Goal: Transaction & Acquisition: Obtain resource

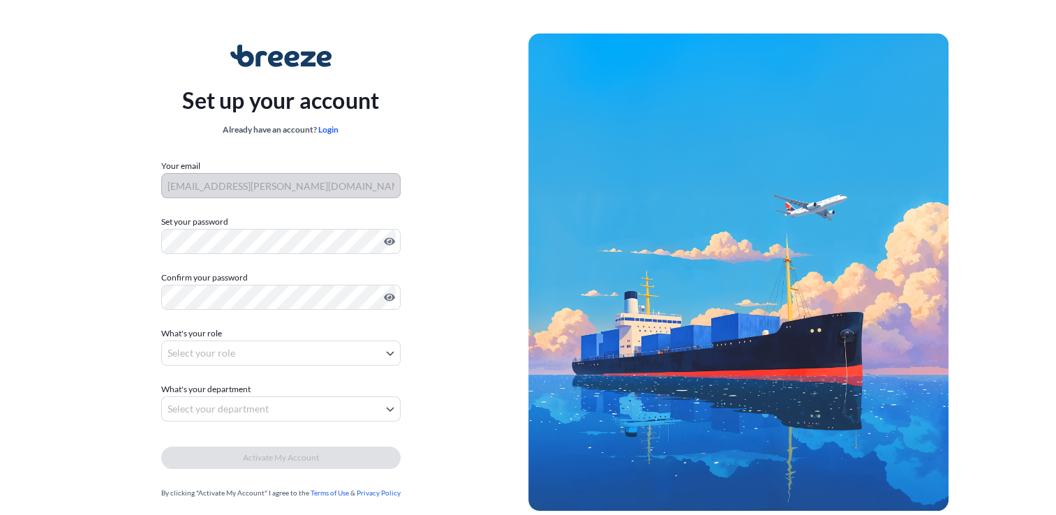
click at [431, 174] on div "Set up your account Already have an account? Login Your email [PERSON_NAME][EMA…" at bounding box center [280, 272] width 495 height 511
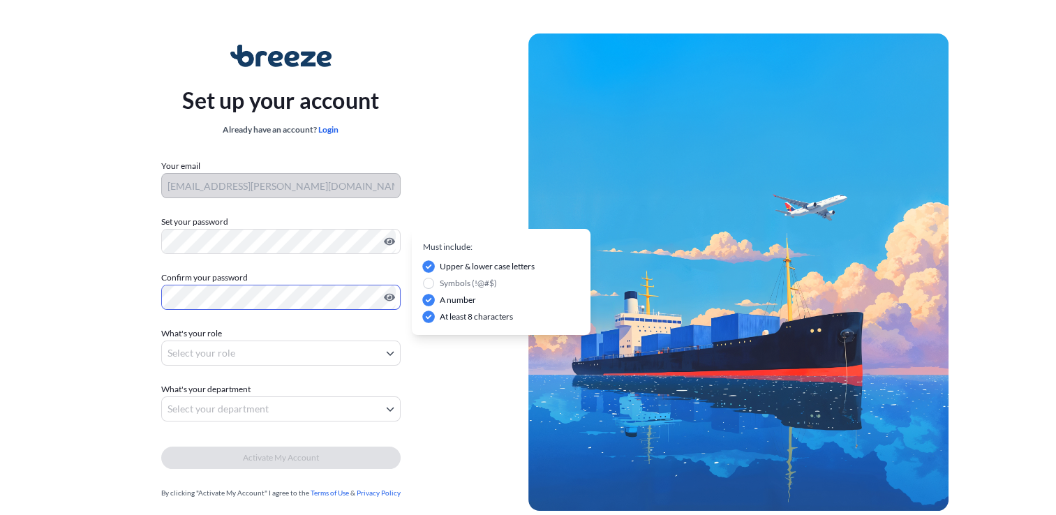
click at [272, 342] on body "Set up your account Already have an account? Login Your email max.kucharski@jjx…" at bounding box center [528, 279] width 1056 height 558
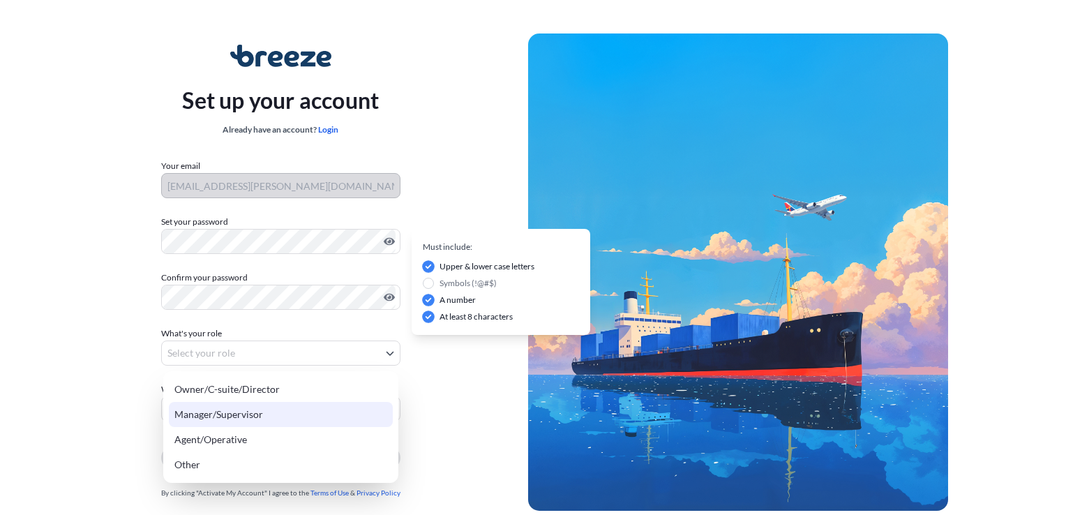
click at [256, 442] on div "Agent/Operative" at bounding box center [281, 439] width 224 height 25
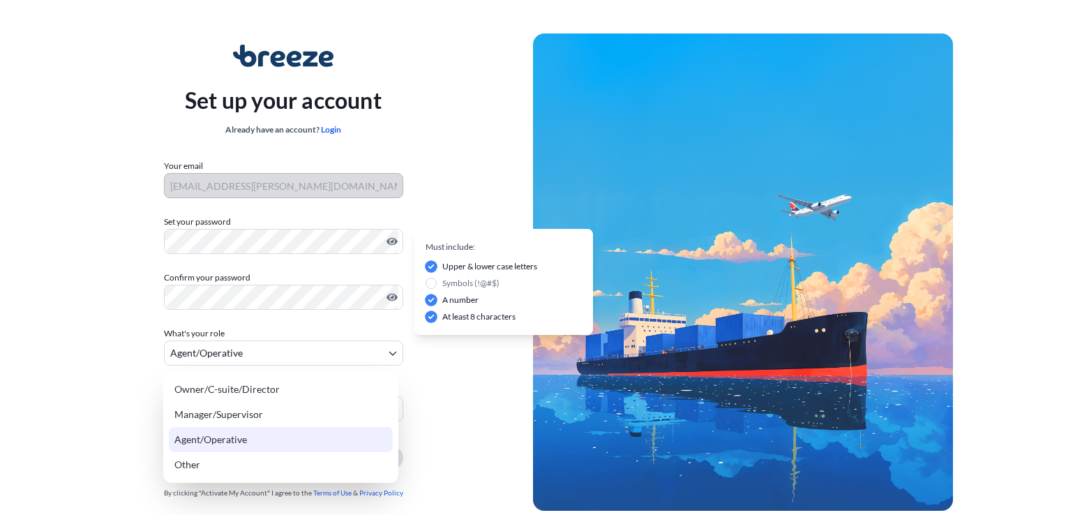
select select "agent/operative"
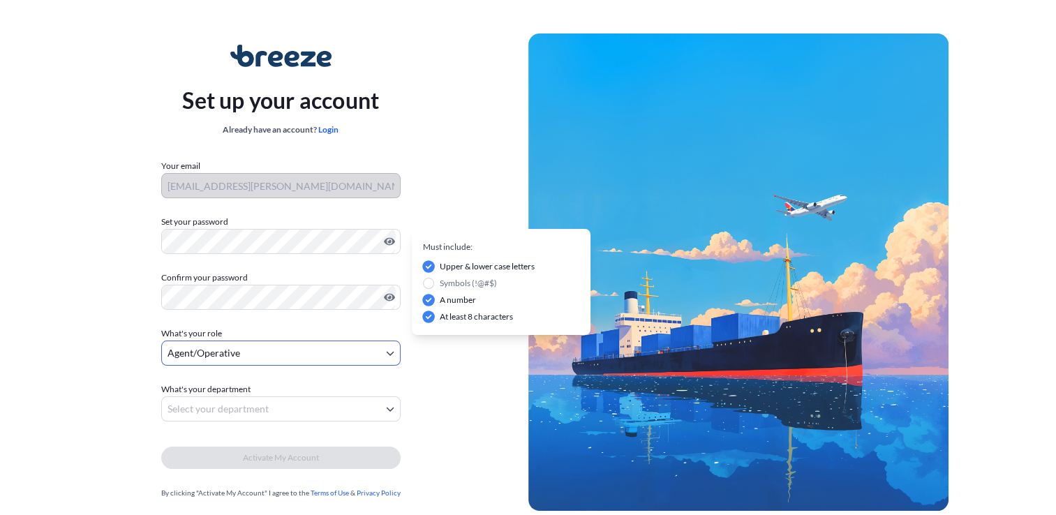
scroll to position [43, 0]
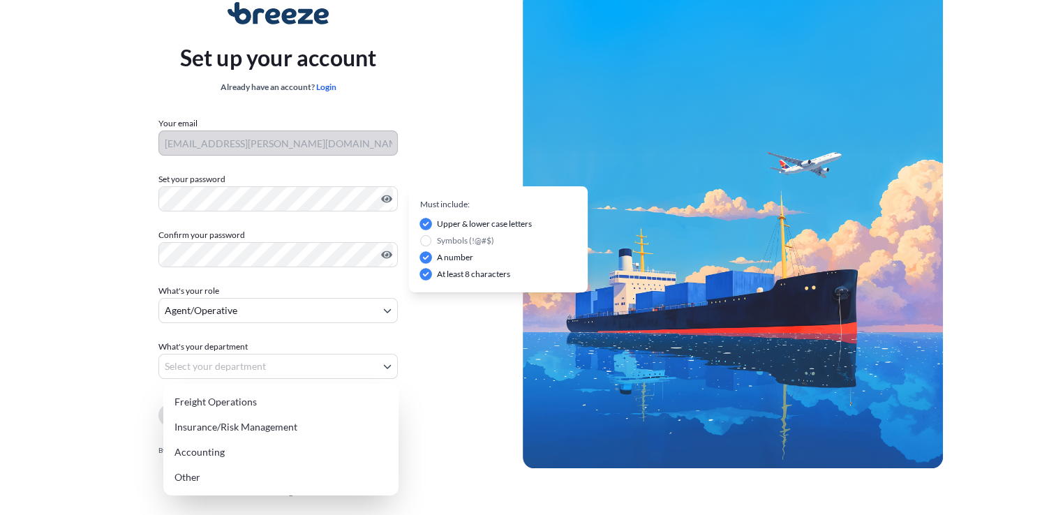
click at [187, 364] on body "Set up your account Already have an account? Login Your email max.kucharski@jjx…" at bounding box center [522, 236] width 1045 height 558
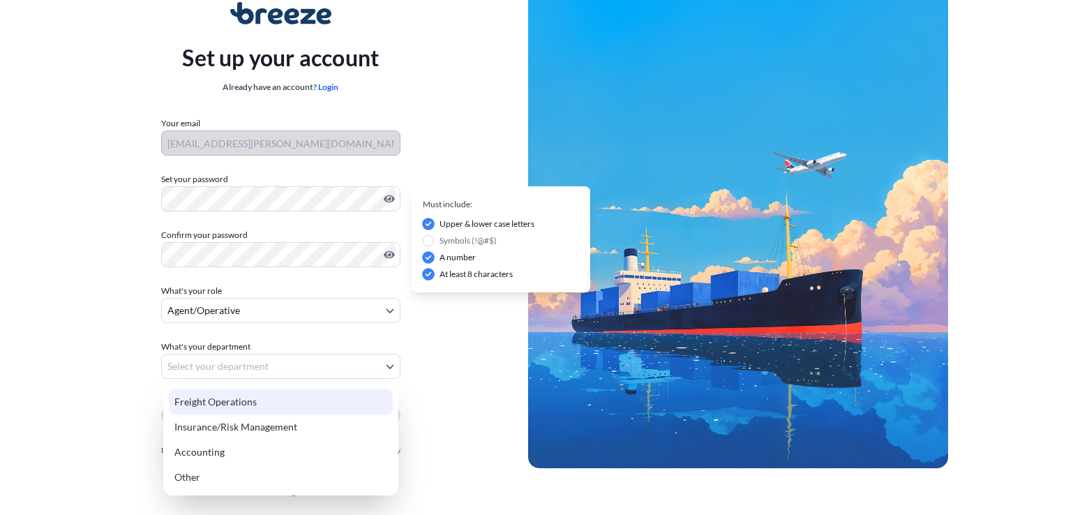
click at [213, 398] on div "Freight Operations" at bounding box center [281, 401] width 224 height 25
select select "freight operations"
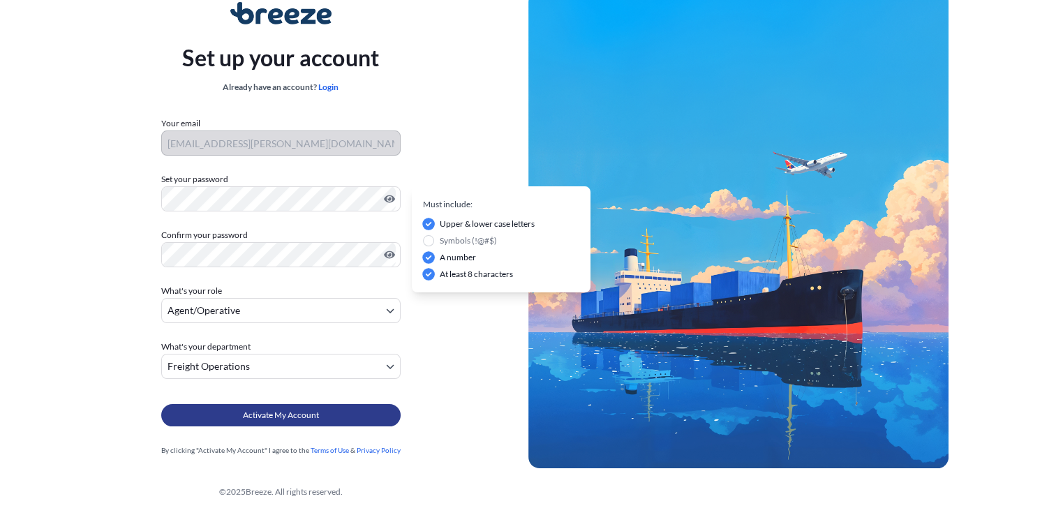
click at [198, 409] on button "Activate My Account" at bounding box center [280, 415] width 239 height 22
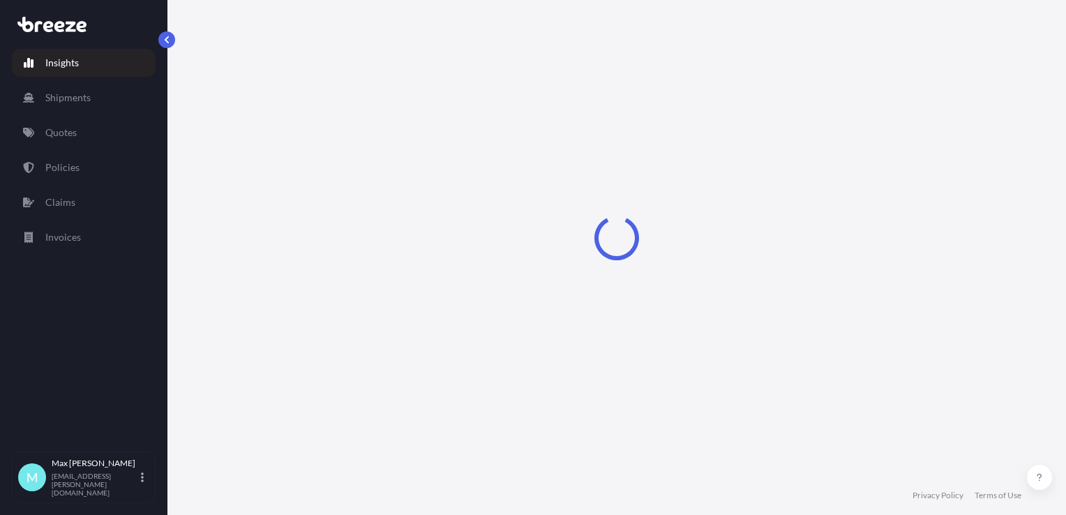
select select "2025"
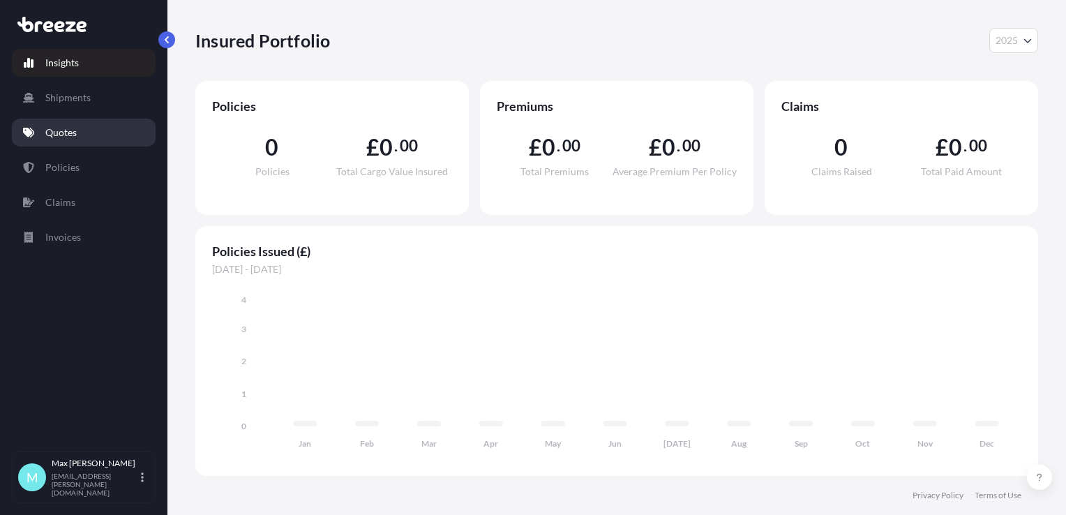
click at [66, 138] on p "Quotes" at bounding box center [60, 133] width 31 height 14
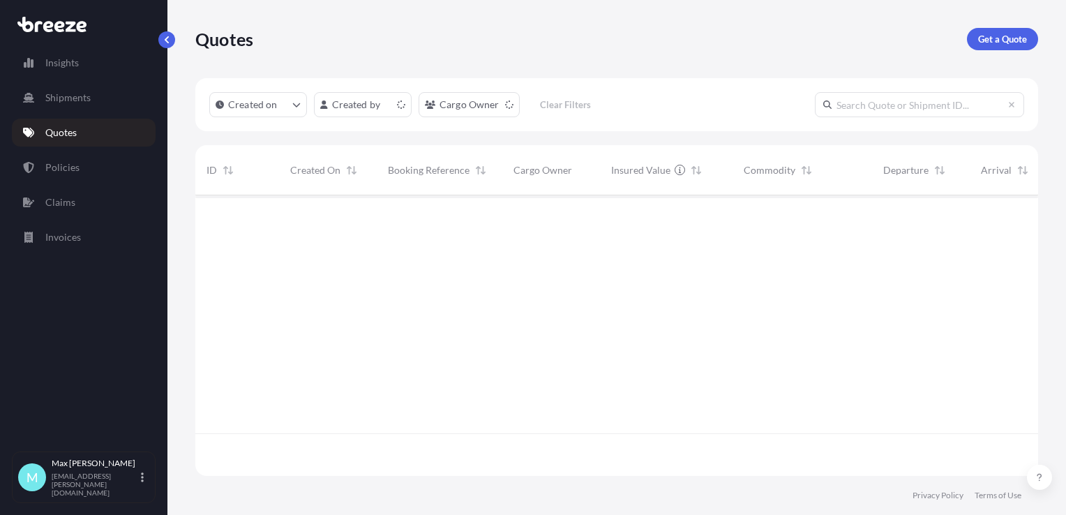
scroll to position [278, 832]
click at [75, 96] on p "Shipments" at bounding box center [67, 98] width 45 height 14
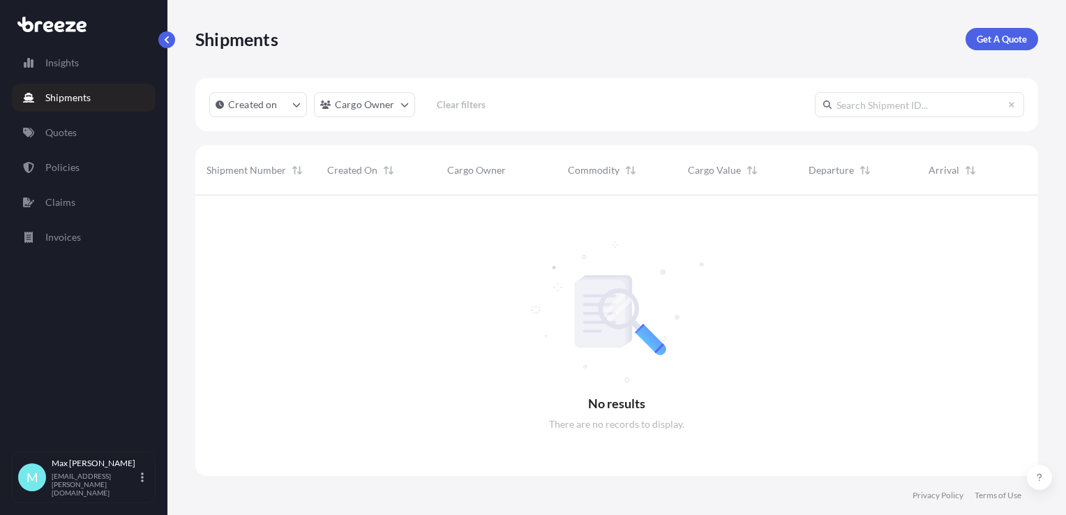
scroll to position [320, 832]
click at [978, 43] on p "Get A Quote" at bounding box center [1002, 39] width 50 height 14
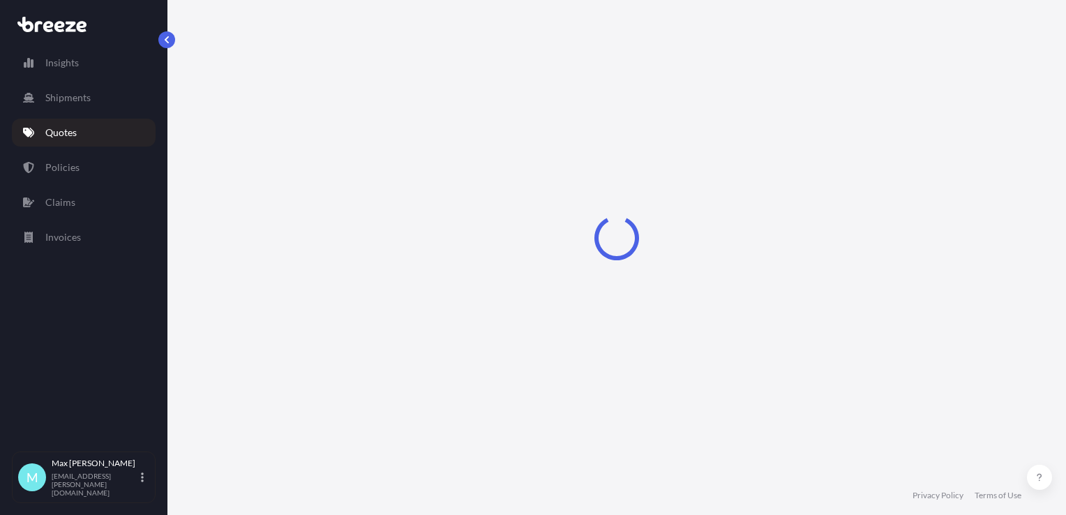
select select "Sea"
select select "1"
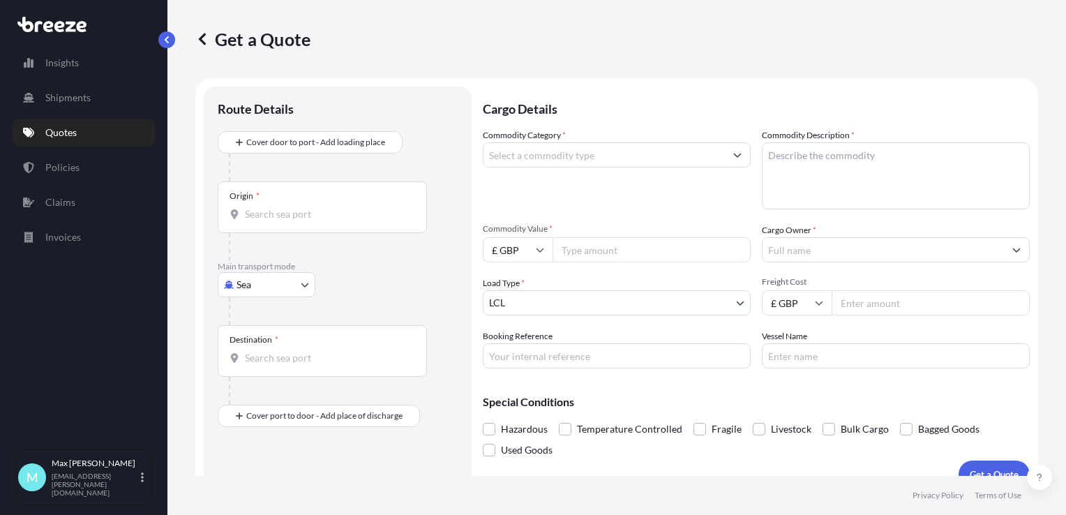
scroll to position [20, 0]
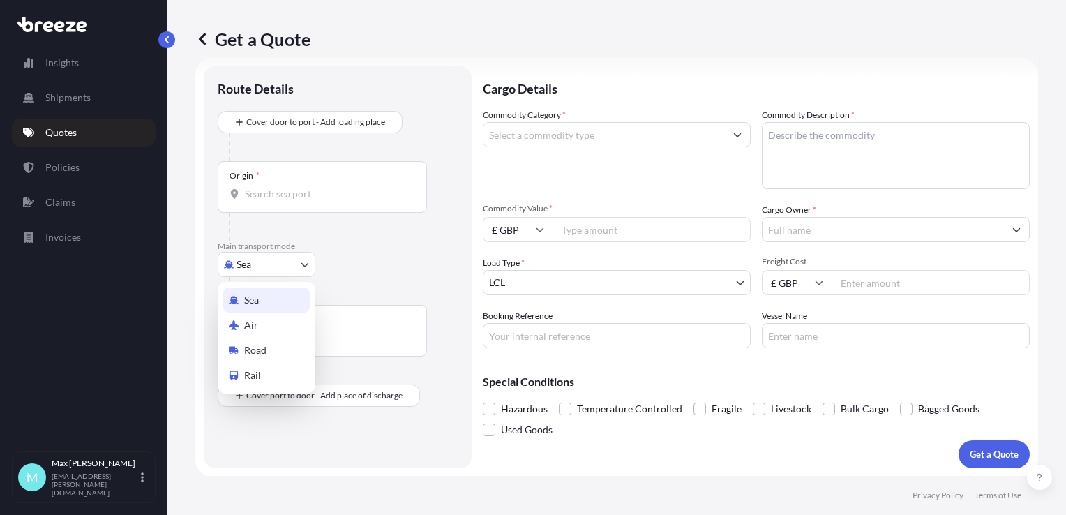
click at [290, 264] on body "Insights Shipments Quotes Policies Claims Invoices M [PERSON_NAME] [EMAIL_ADDRE…" at bounding box center [533, 257] width 1066 height 515
click at [269, 347] on div "Road" at bounding box center [266, 350] width 87 height 25
select select "Road"
